Goal: Information Seeking & Learning: Learn about a topic

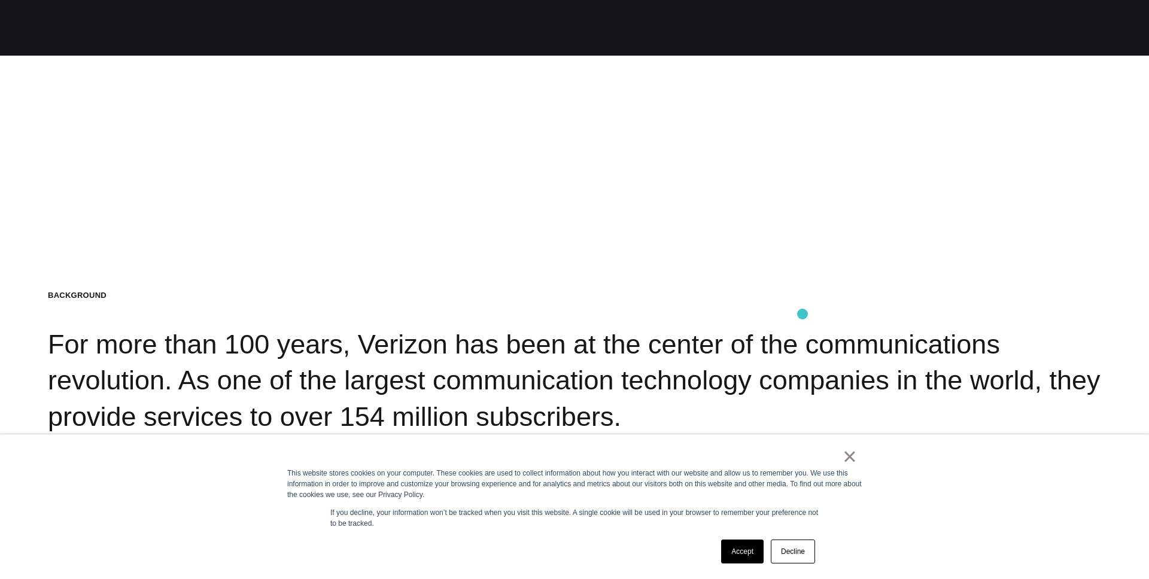
scroll to position [873, 0]
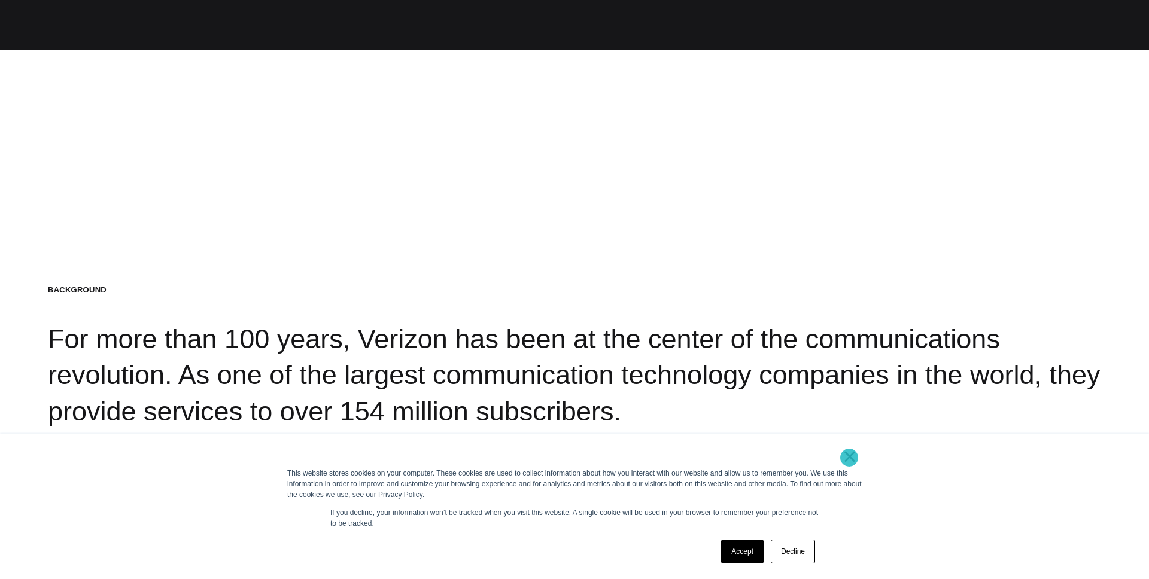
click at [849, 458] on link "×" at bounding box center [850, 456] width 14 height 11
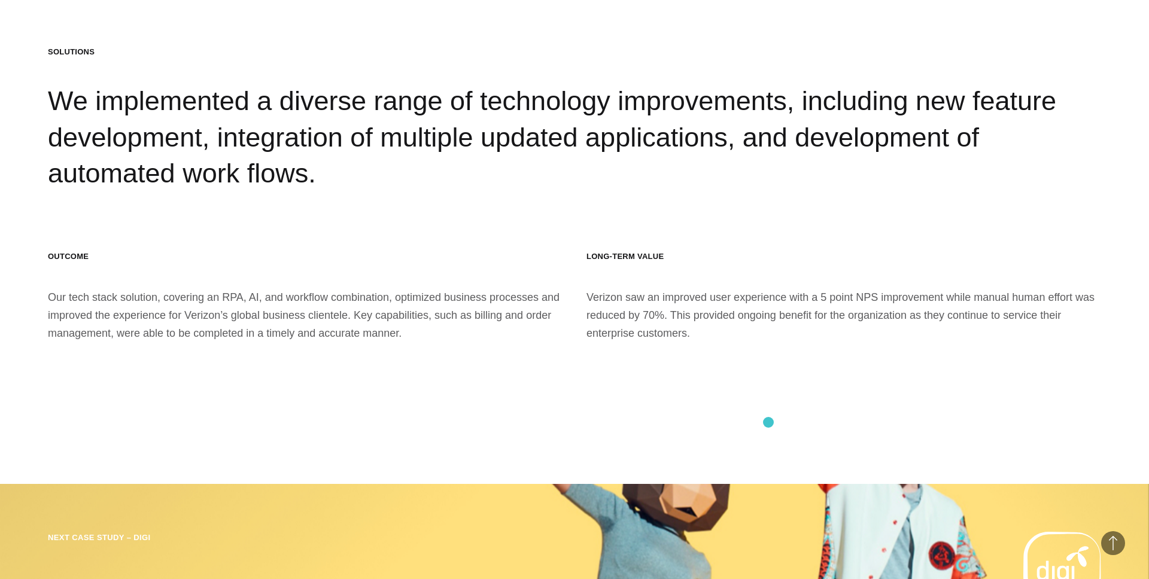
scroll to position [2631, 0]
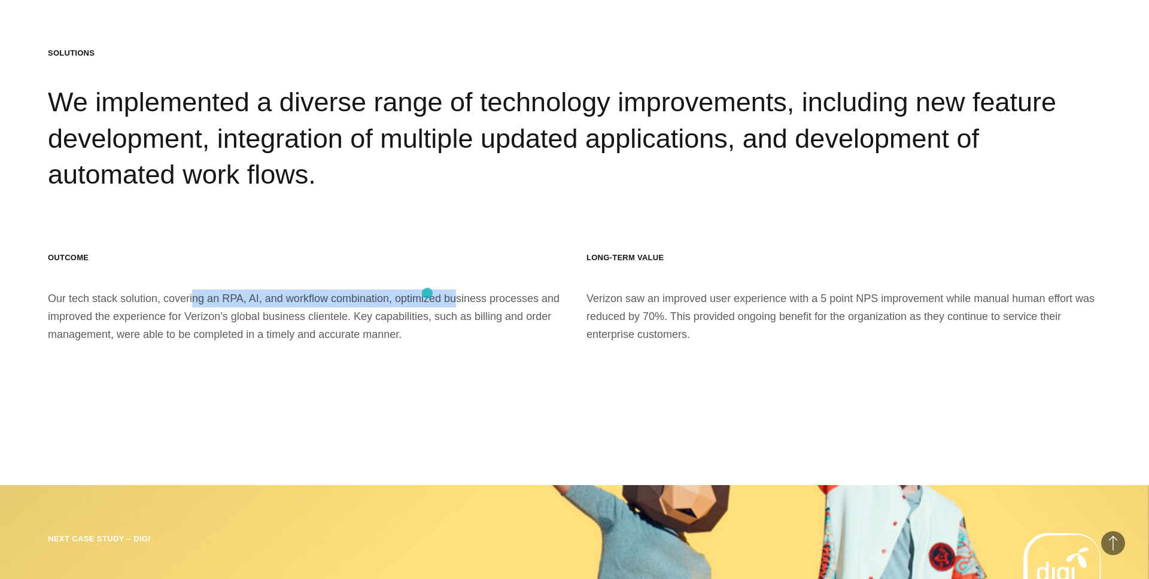
drag, startPoint x: 170, startPoint y: 300, endPoint x: 426, endPoint y: 292, distance: 256.3
click at [426, 293] on div "Outcome Our tech stack solution, covering an RPA, AI, and workflow combination,…" at bounding box center [305, 298] width 515 height 90
click at [454, 308] on div "Outcome Our tech stack solution, covering an RPA, AI, and workflow combination,…" at bounding box center [305, 298] width 515 height 90
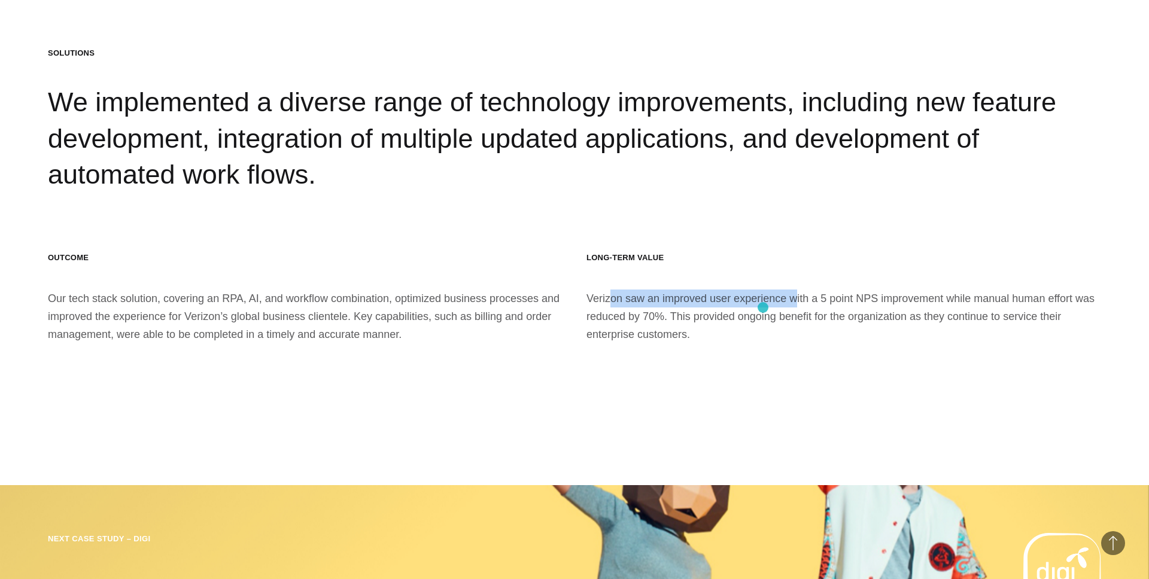
drag, startPoint x: 582, startPoint y: 303, endPoint x: 763, endPoint y: 307, distance: 181.4
click at [763, 307] on section "Solutions We implemented a diverse range of technology improvements, including …" at bounding box center [574, 195] width 1149 height 579
click at [763, 307] on div "Long-Term Value Verizon saw an improved user experience with a 5 point NPS impr…" at bounding box center [844, 298] width 515 height 90
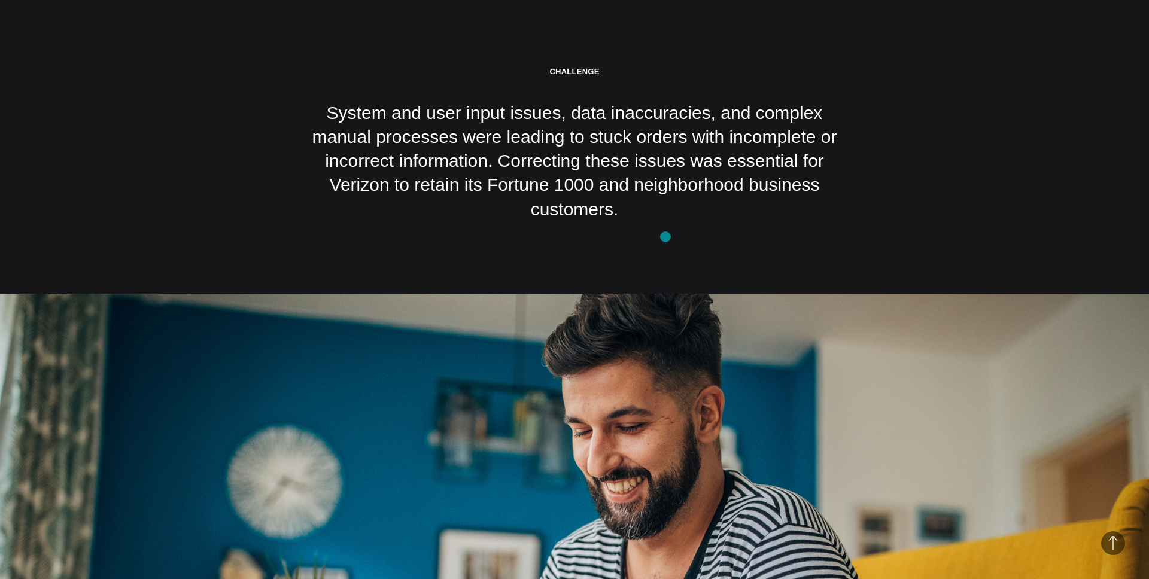
scroll to position [1430, 0]
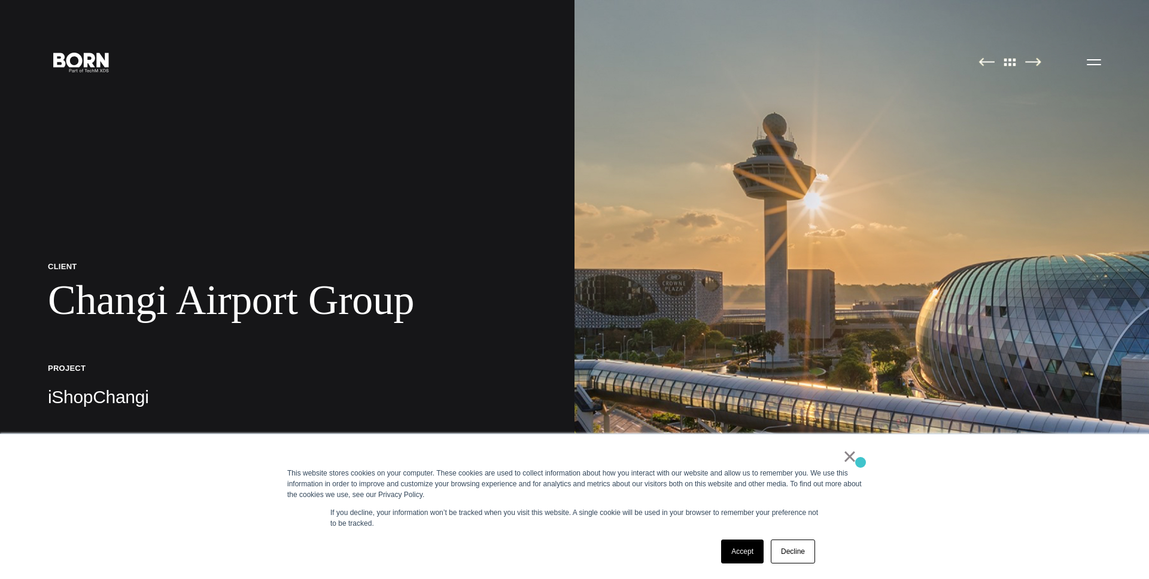
click at [860, 463] on div "× This website stores cookies on your computer. These cookies are used to colle…" at bounding box center [574, 507] width 599 height 145
click at [854, 462] on link "×" at bounding box center [850, 456] width 14 height 11
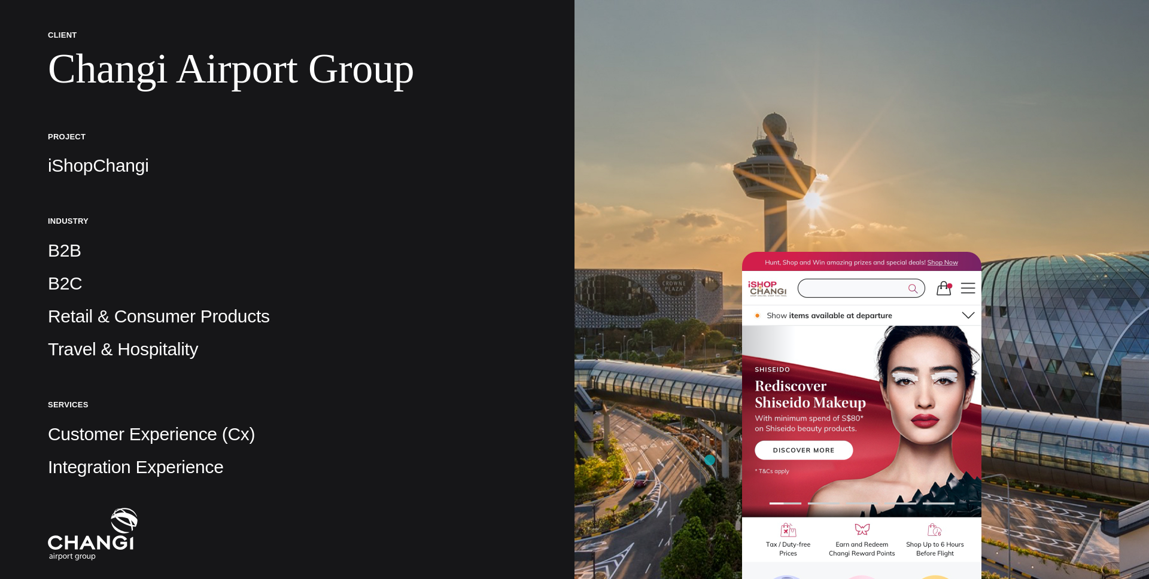
scroll to position [244, 0]
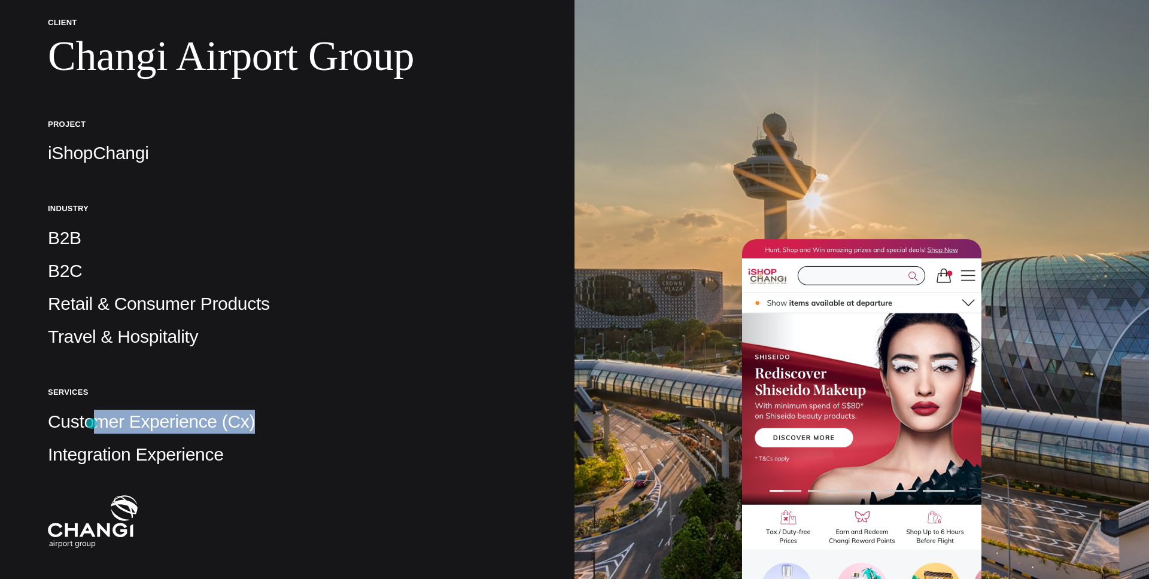
drag, startPoint x: 266, startPoint y: 426, endPoint x: 93, endPoint y: 424, distance: 173.6
click at [93, 424] on p "Customer Experience (Cx)" at bounding box center [287, 422] width 479 height 24
click at [336, 404] on div "Services Customer Experience (Cx) Integration Experience" at bounding box center [287, 427] width 479 height 80
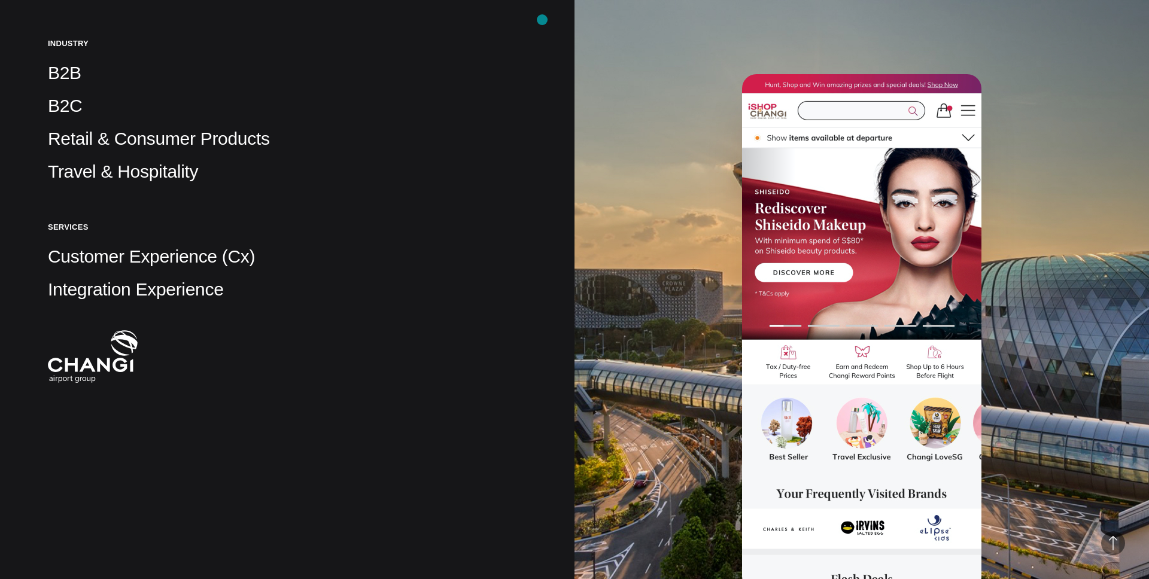
scroll to position [0, 0]
